Goal: Task Accomplishment & Management: Complete application form

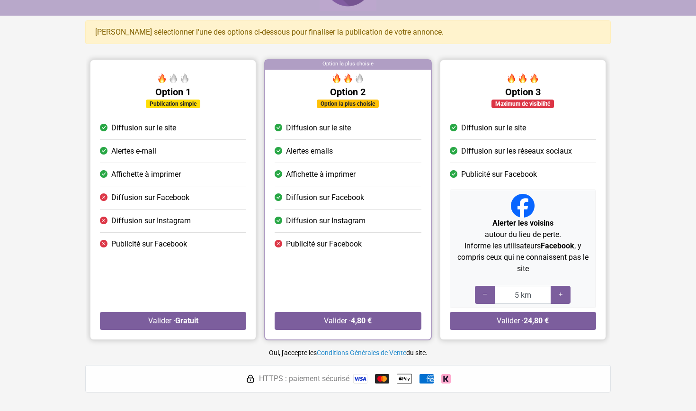
scroll to position [47, 0]
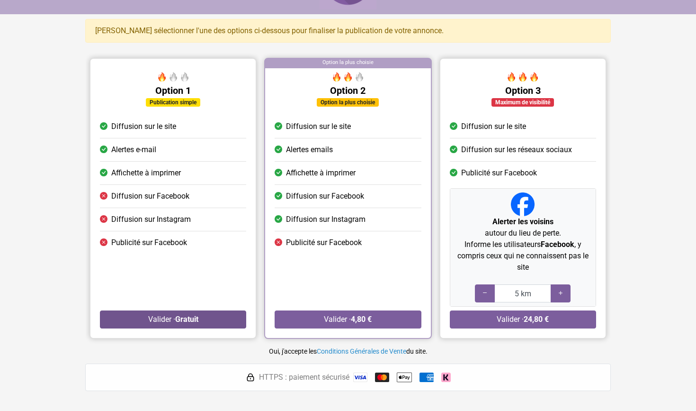
click at [196, 315] on strong "Gratuit" at bounding box center [186, 318] width 23 height 9
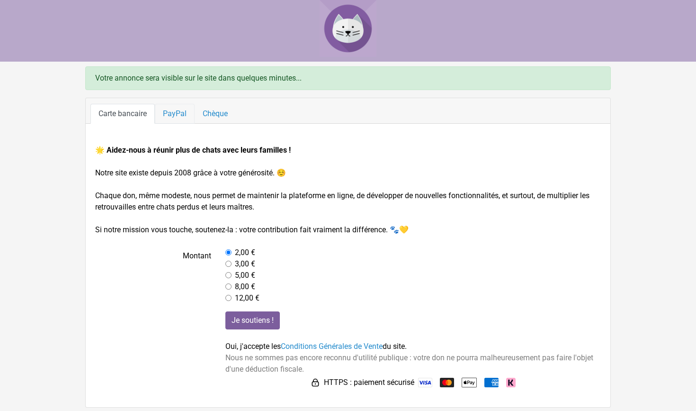
click at [179, 116] on link "PayPal" at bounding box center [175, 114] width 40 height 20
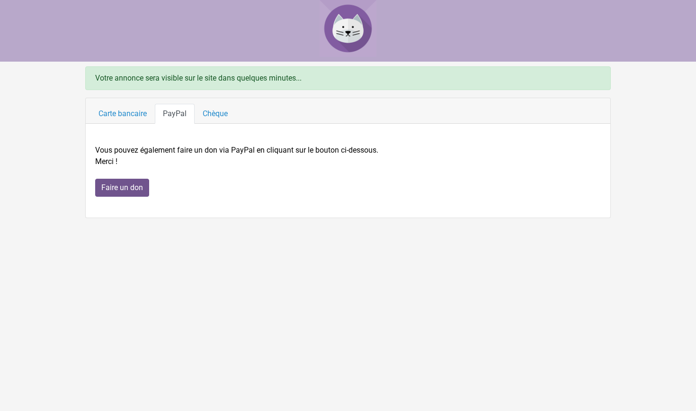
click at [132, 192] on input "Faire un don" at bounding box center [122, 188] width 54 height 18
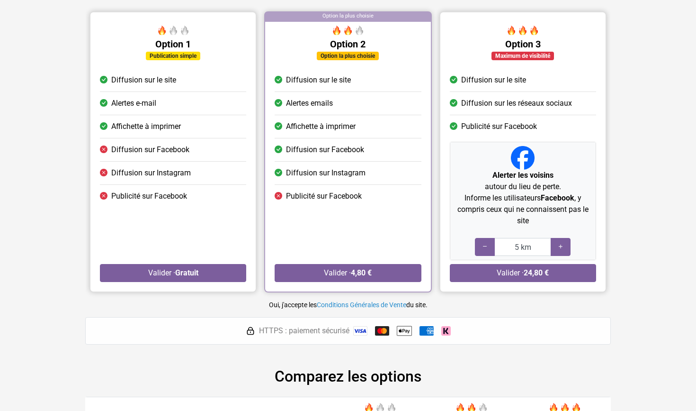
scroll to position [134, 0]
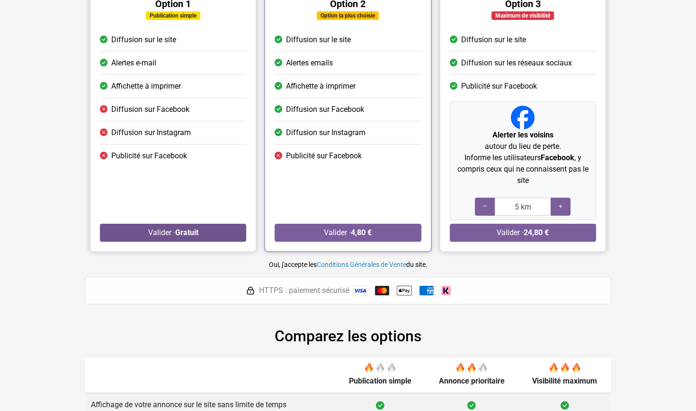
click at [190, 235] on strong "Gratuit" at bounding box center [186, 232] width 23 height 9
